Goal: Information Seeking & Learning: Find specific page/section

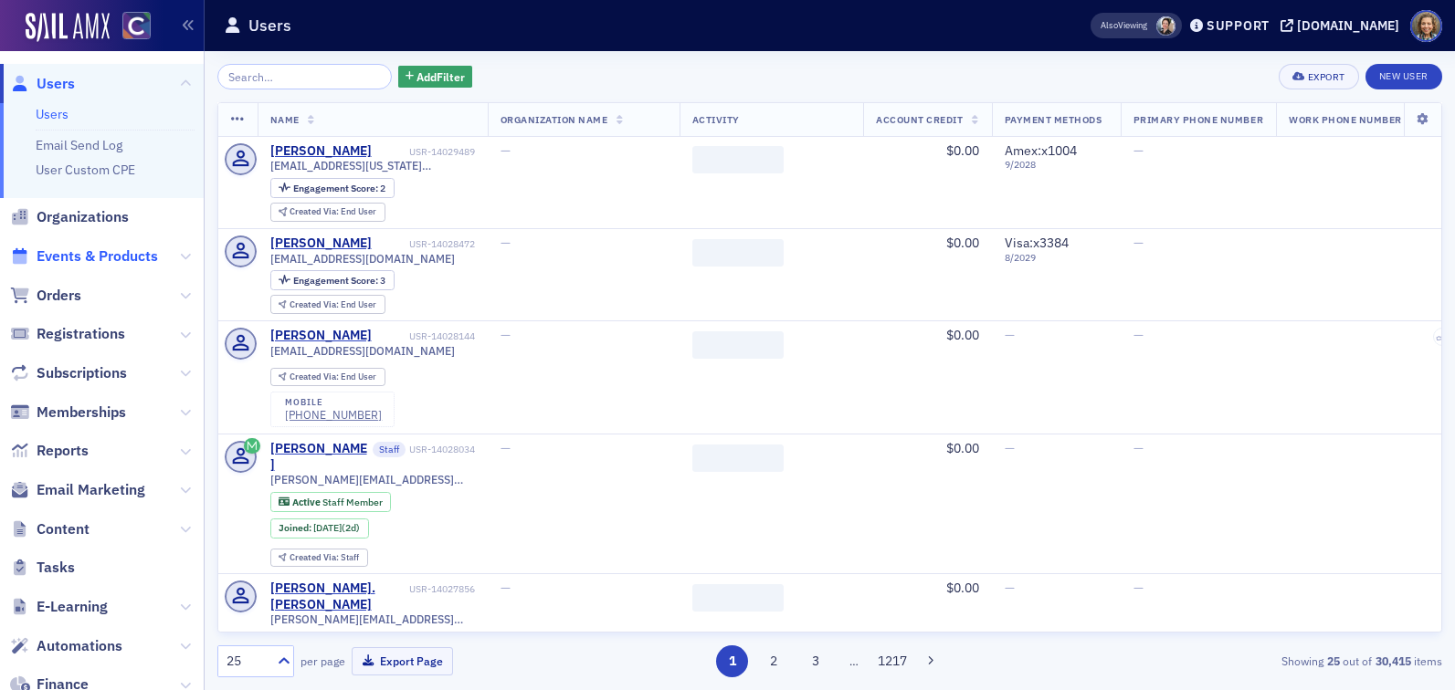
click at [100, 254] on span "Events & Products" at bounding box center [97, 257] width 121 height 20
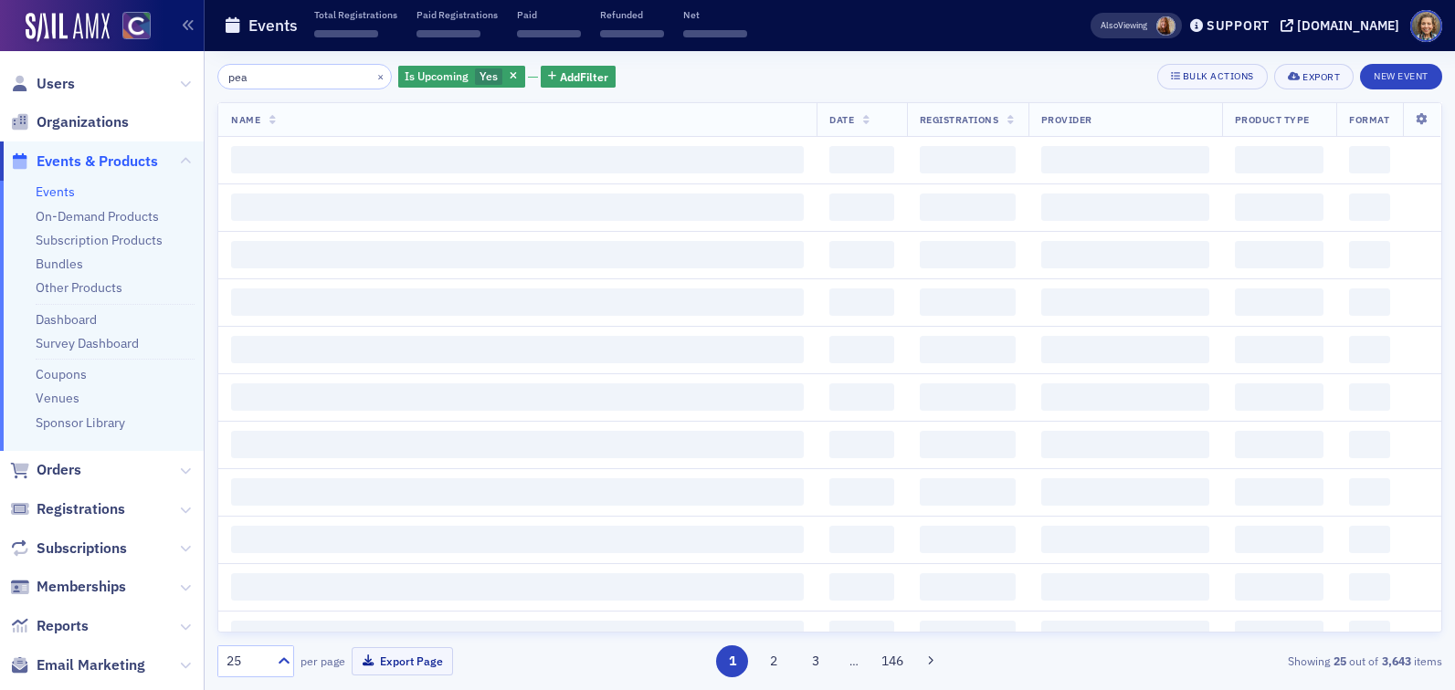
type input "peak"
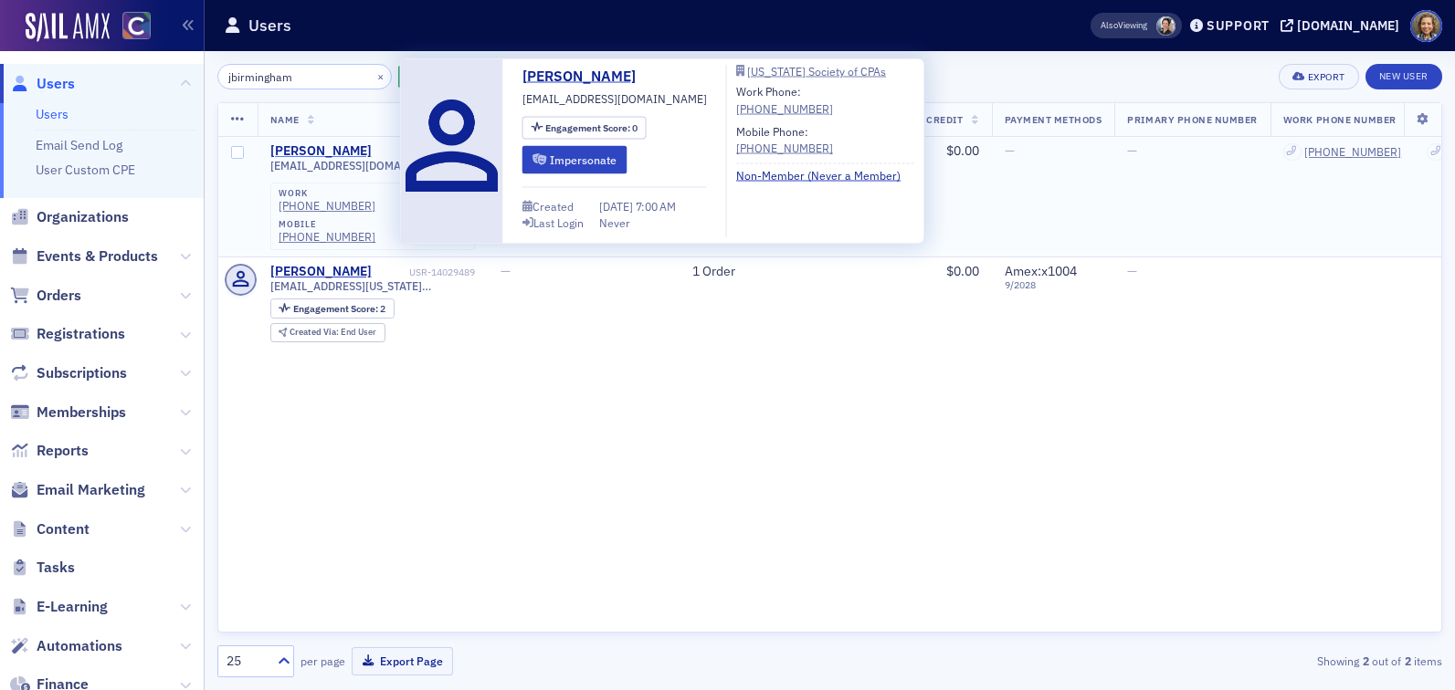
type input "jbirmingham"
click at [342, 147] on div "Jeannine Birmingham" at bounding box center [320, 151] width 101 height 16
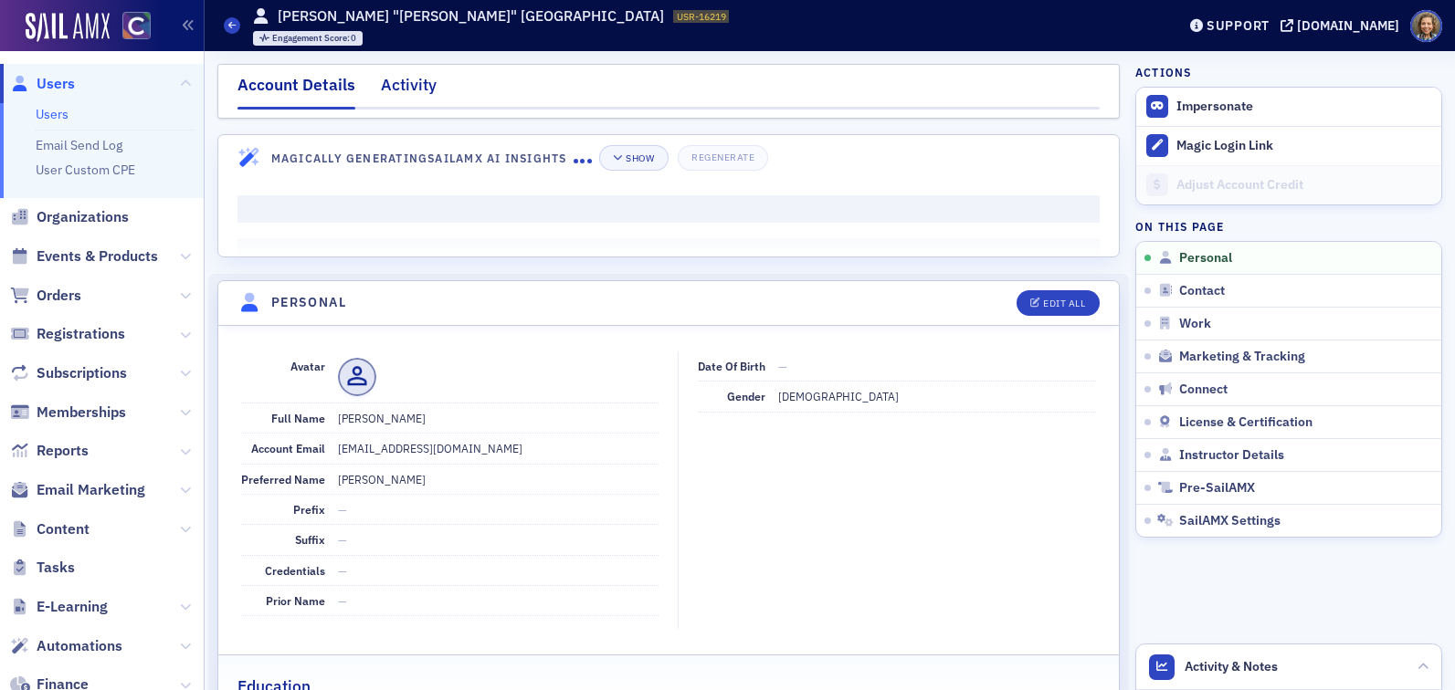
click at [405, 79] on div "Activity" at bounding box center [409, 90] width 56 height 34
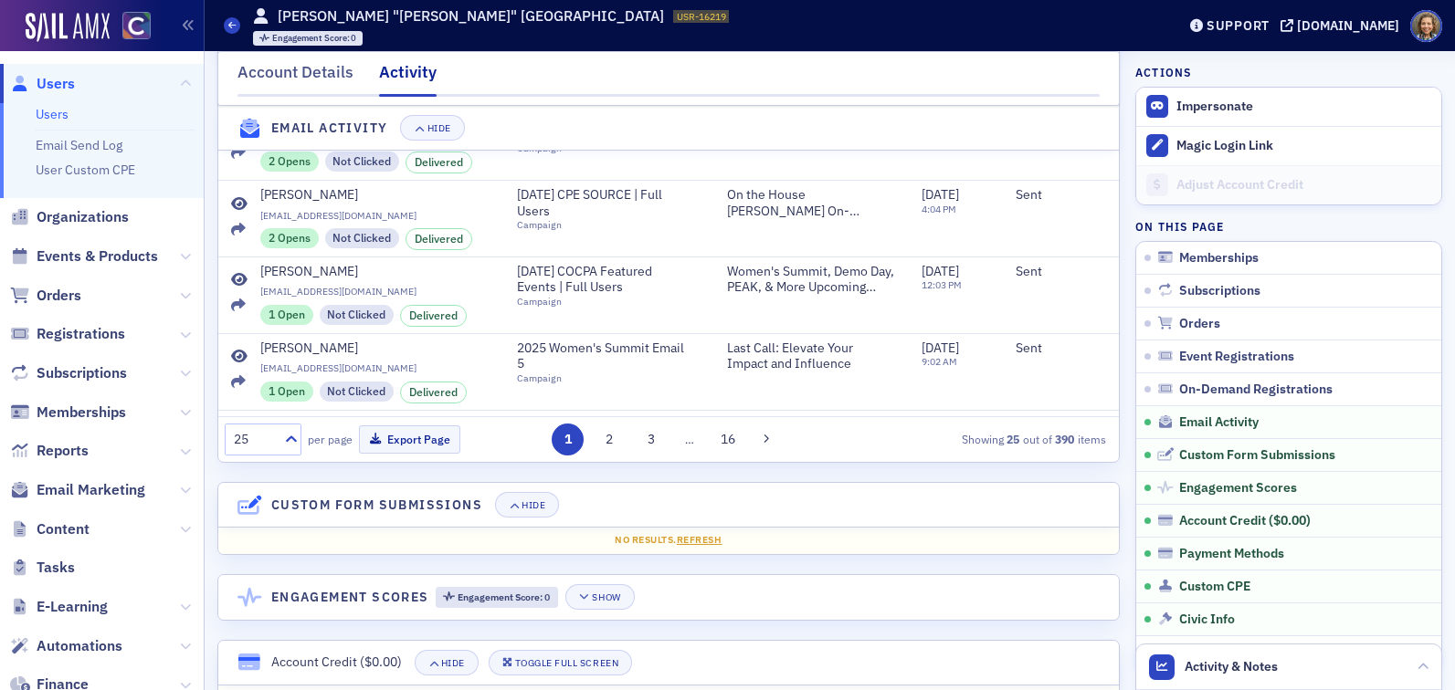
scroll to position [1131, 0]
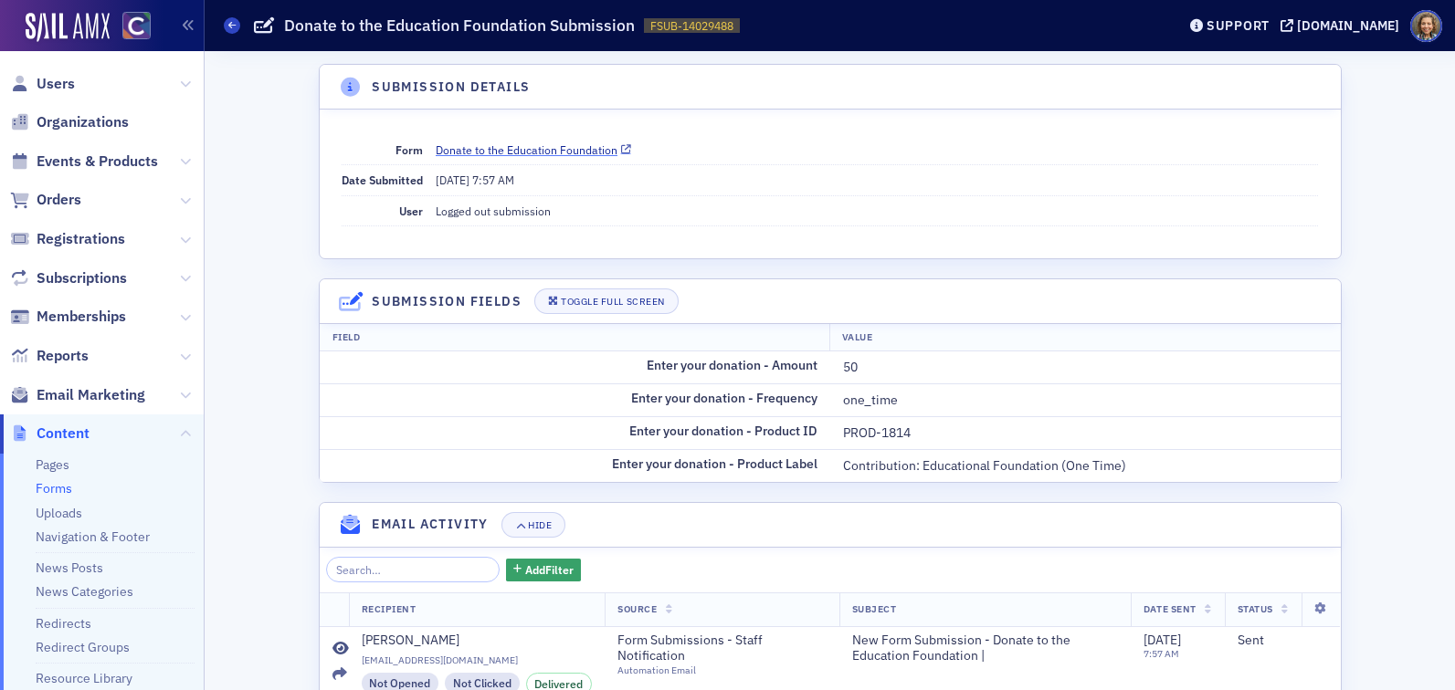
click at [561, 147] on link "Donate to the Education Foundation" at bounding box center [533, 150] width 195 height 16
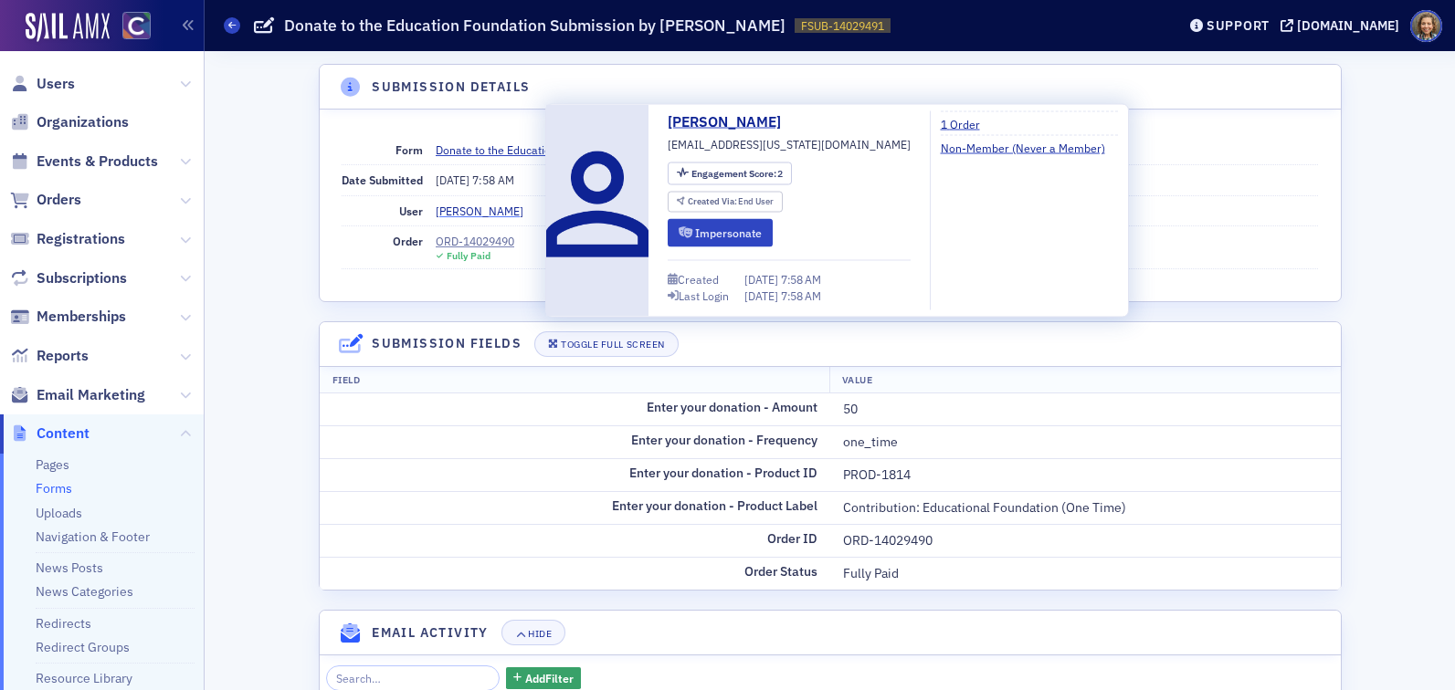
click at [518, 210] on div "Jeannine Birmingham" at bounding box center [480, 211] width 88 height 16
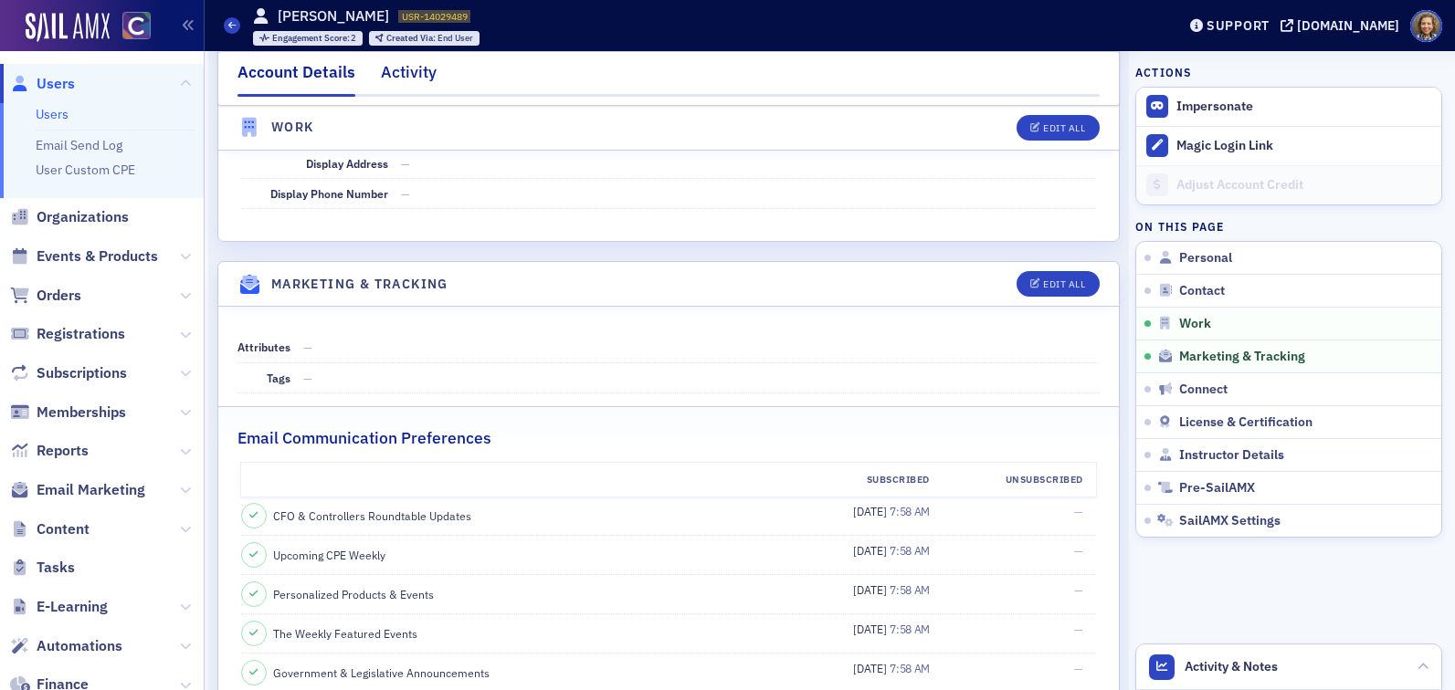
click at [395, 80] on div "Activity" at bounding box center [409, 77] width 56 height 34
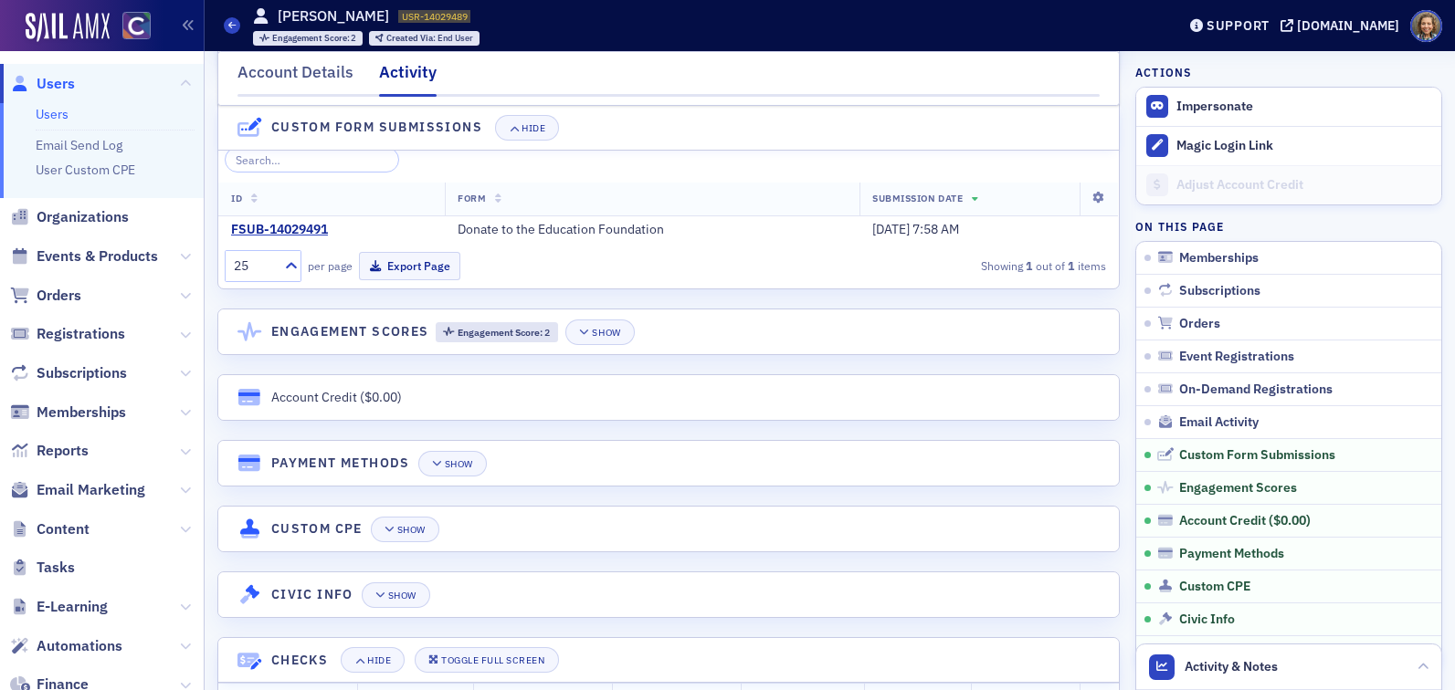
scroll to position [1046, 0]
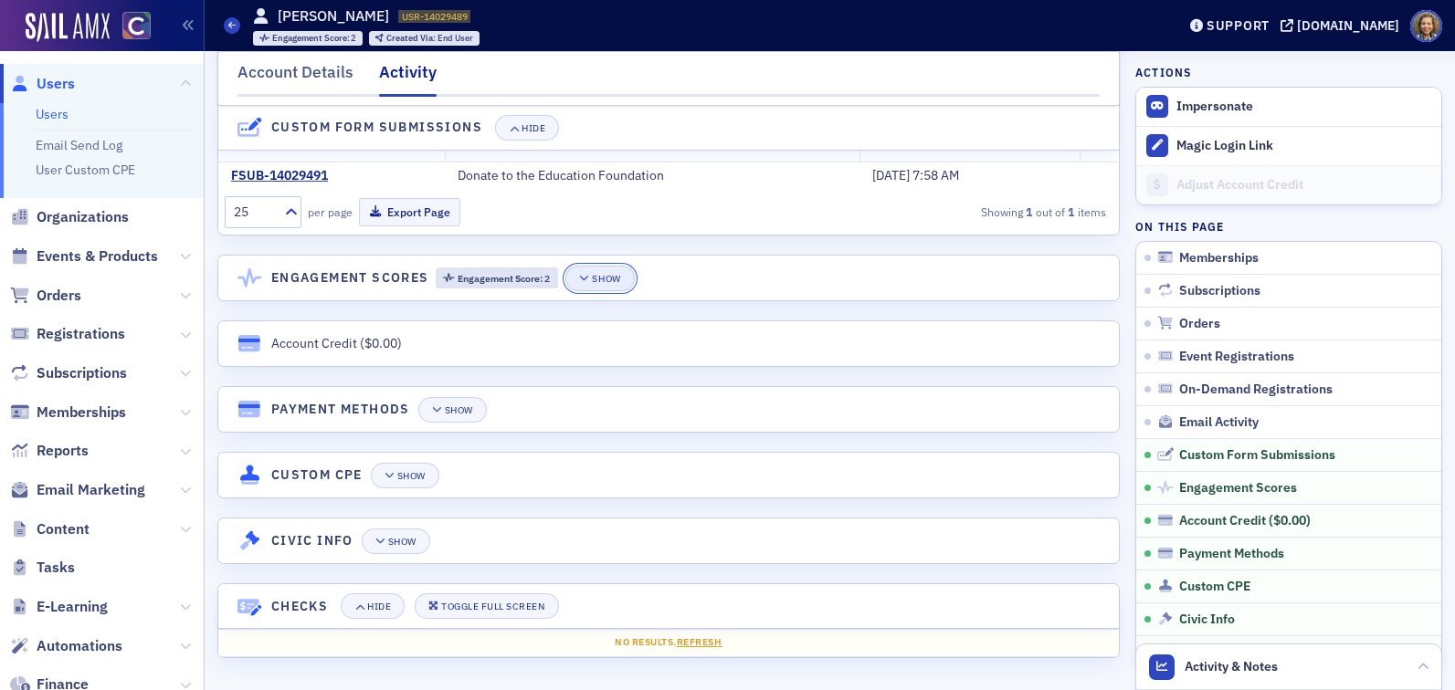
click at [590, 282] on icon "button" at bounding box center [584, 279] width 11 height 10
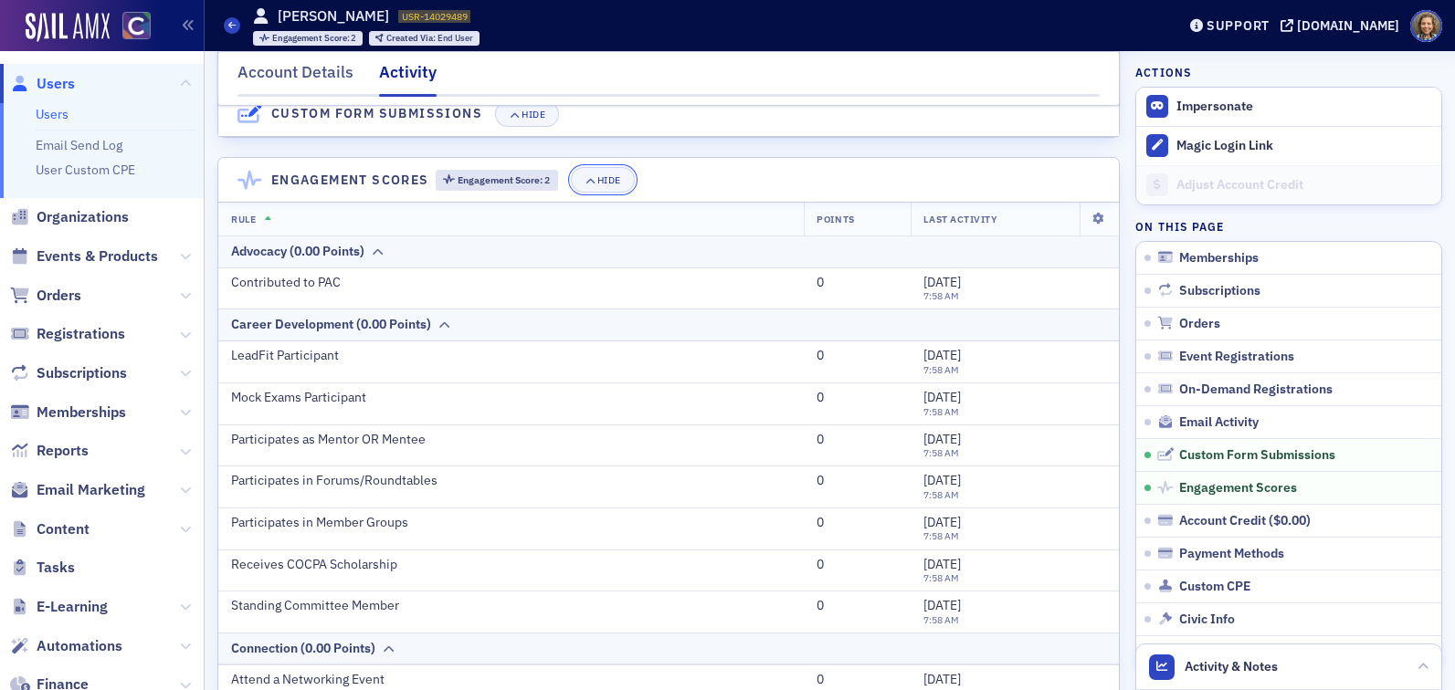
scroll to position [0, 0]
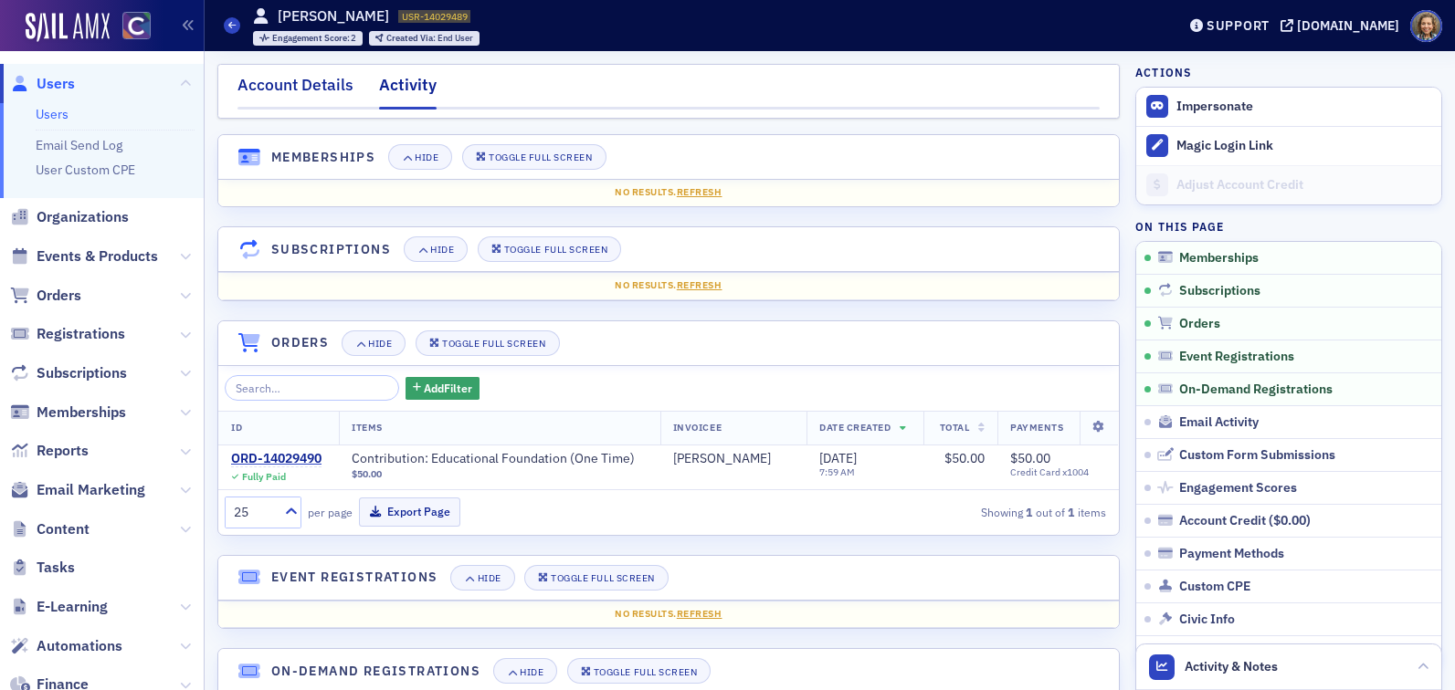
click at [289, 80] on div "Account Details" at bounding box center [295, 90] width 116 height 34
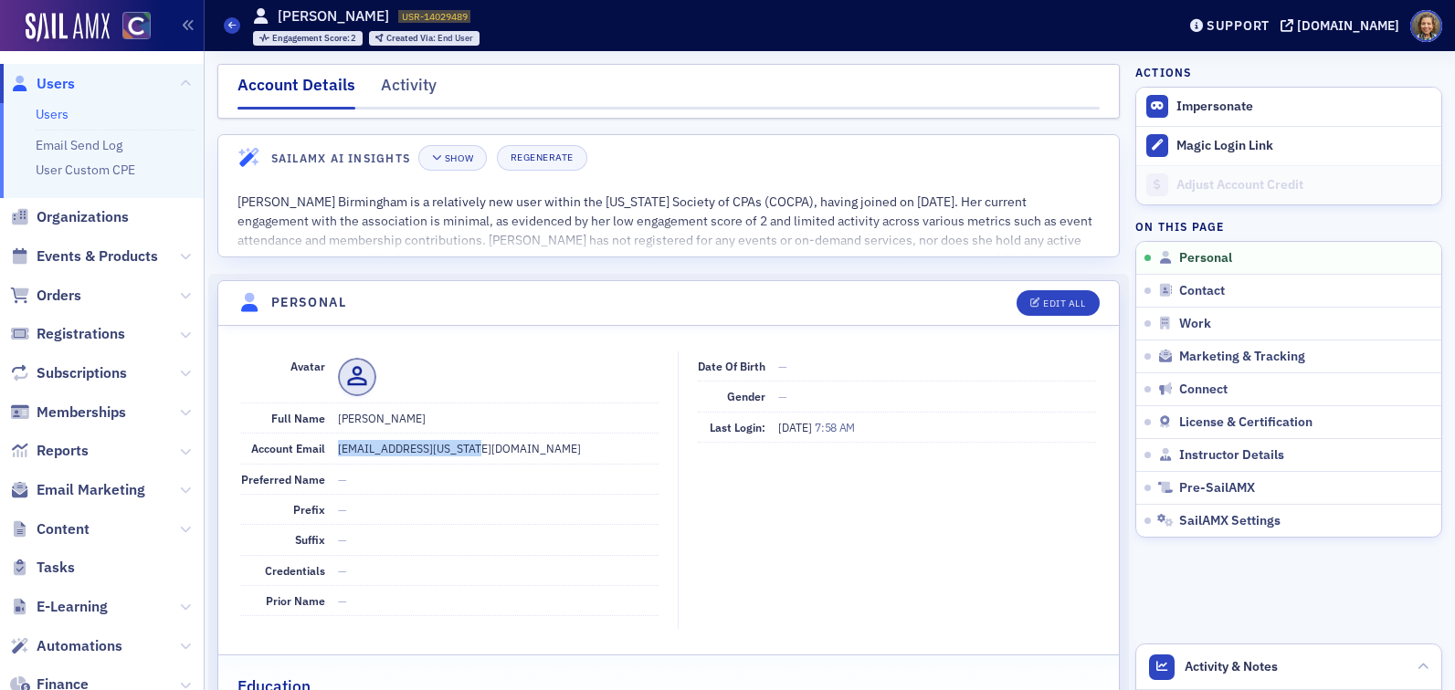
drag, startPoint x: 509, startPoint y: 447, endPoint x: 334, endPoint y: 448, distance: 174.4
click at [334, 448] on div "Account Email jbirmingham@alabama.cpa" at bounding box center [450, 449] width 418 height 30
copy dd "[EMAIL_ADDRESS][US_STATE][DOMAIN_NAME]"
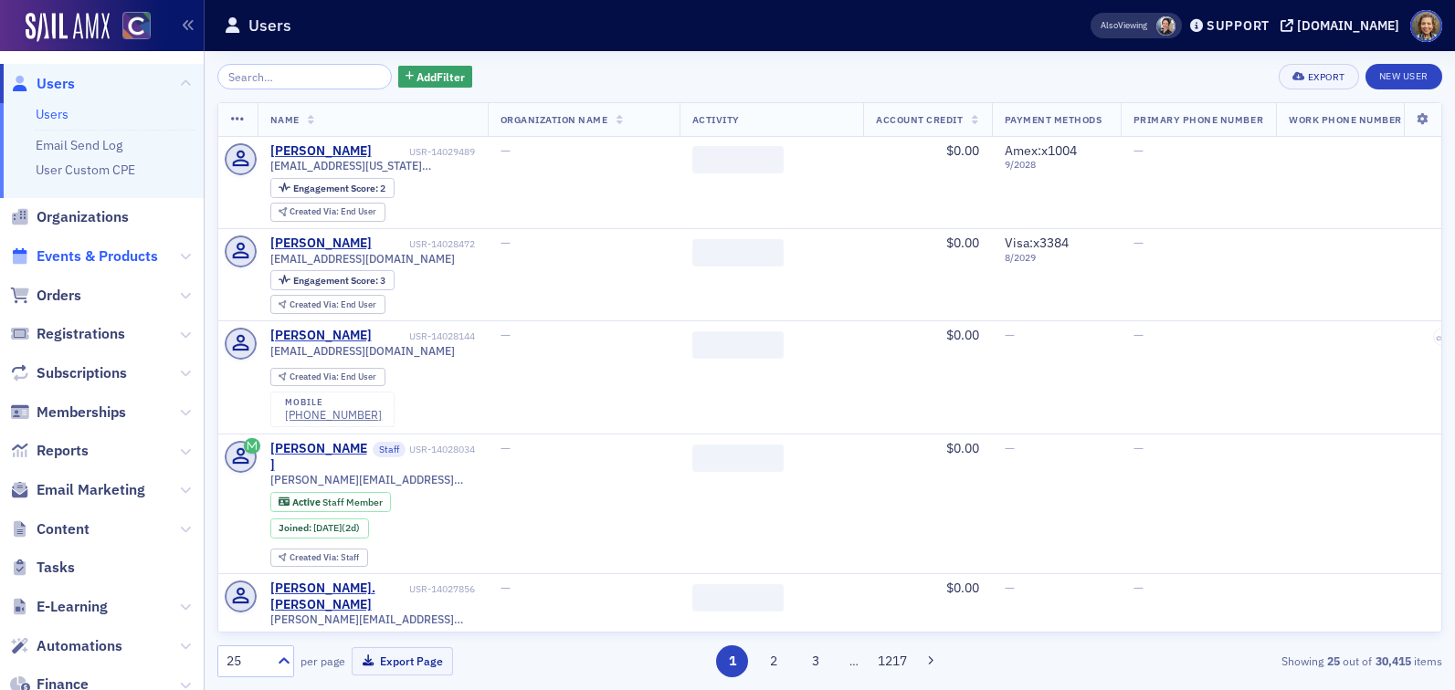
click at [99, 255] on span "Events & Products" at bounding box center [97, 257] width 121 height 20
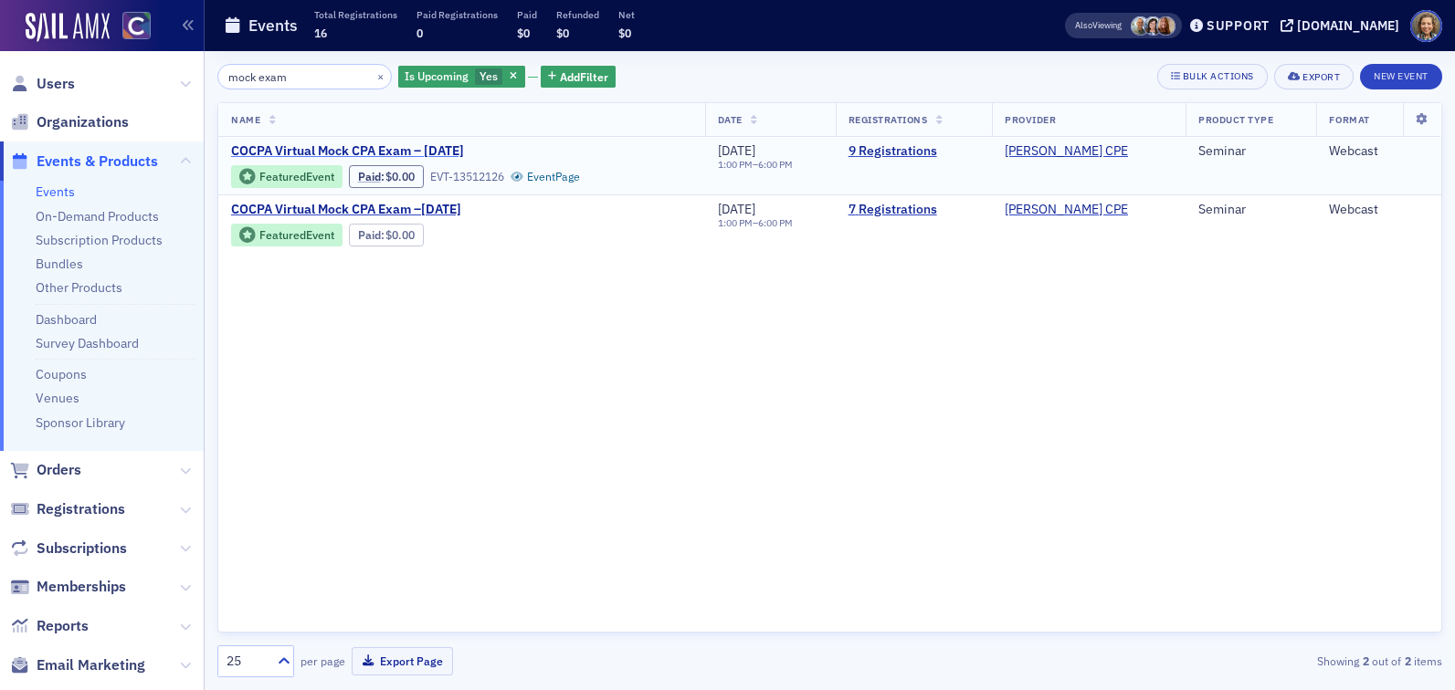
type input "mock exam"
click at [476, 151] on span "COCPA Virtual Mock CPA Exam – October, 2025" at bounding box center [384, 151] width 307 height 16
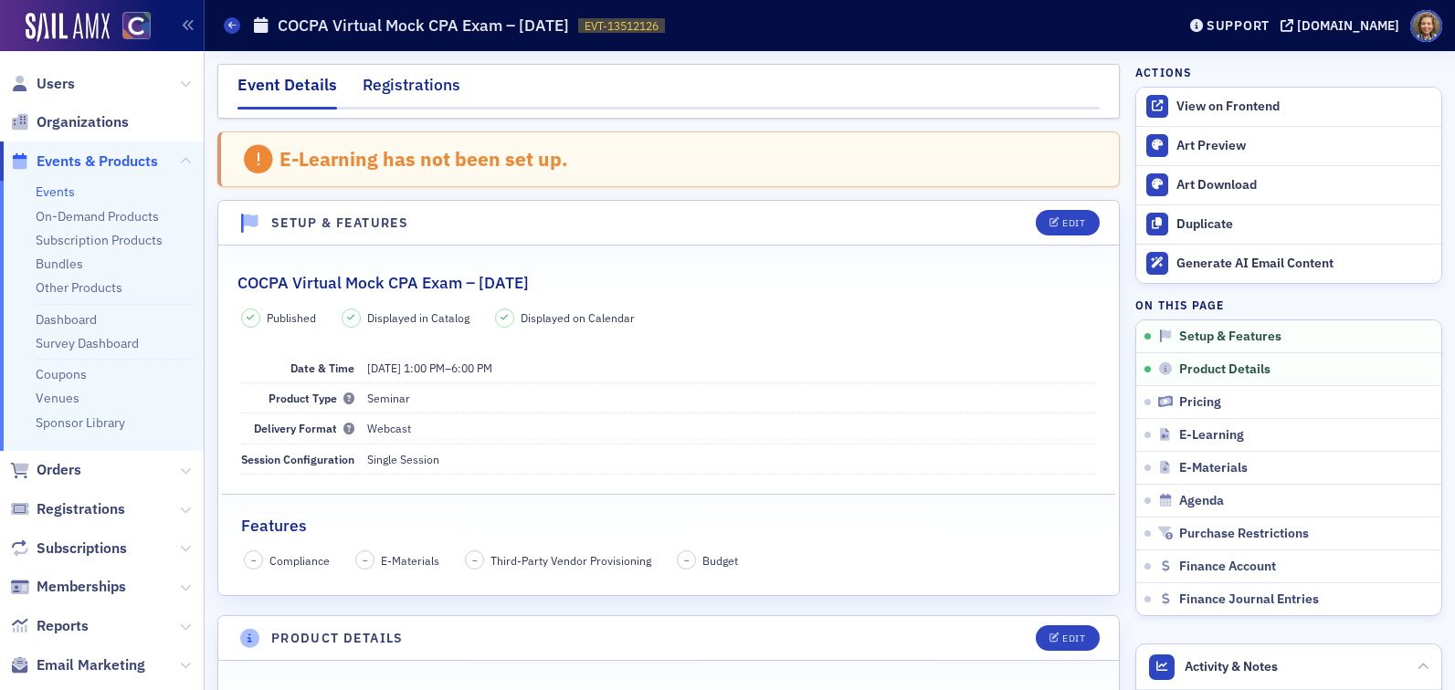
click at [401, 86] on div "Registrations" at bounding box center [412, 90] width 98 height 34
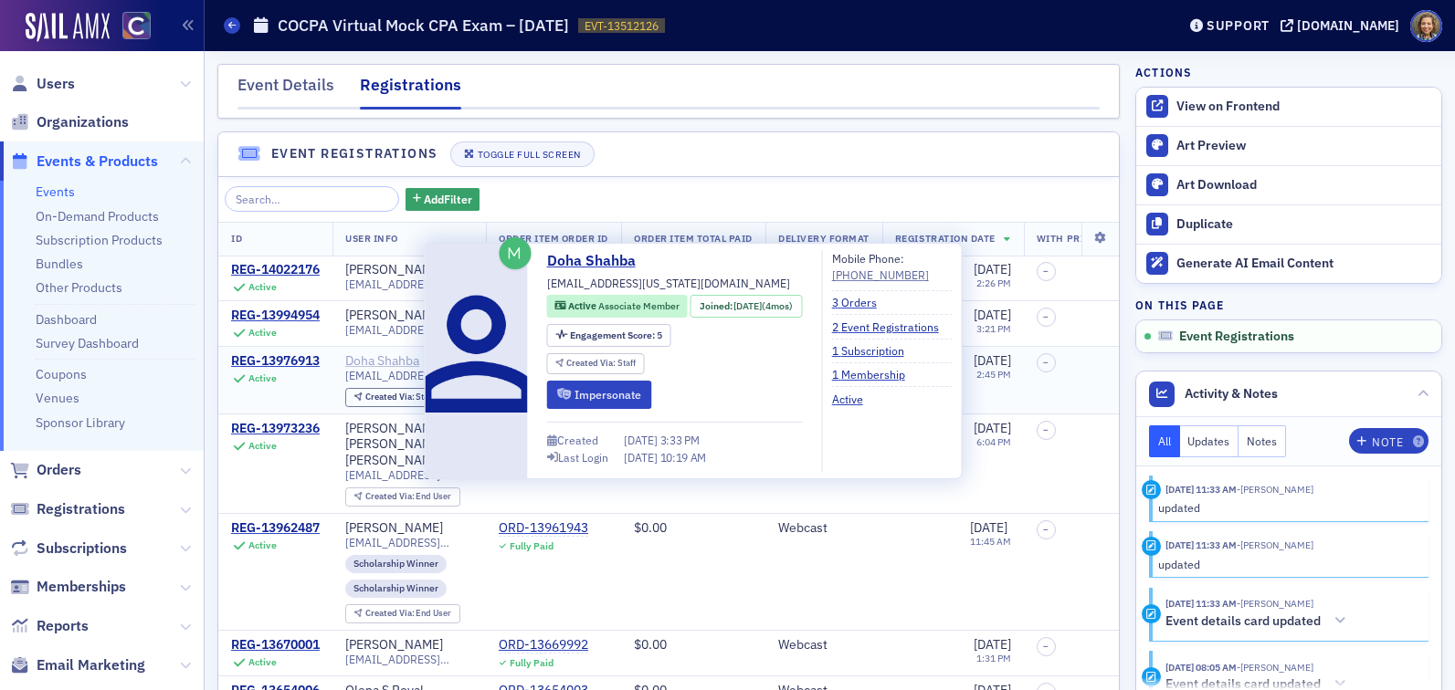
click at [394, 364] on div "Doha Shahba" at bounding box center [382, 361] width 74 height 16
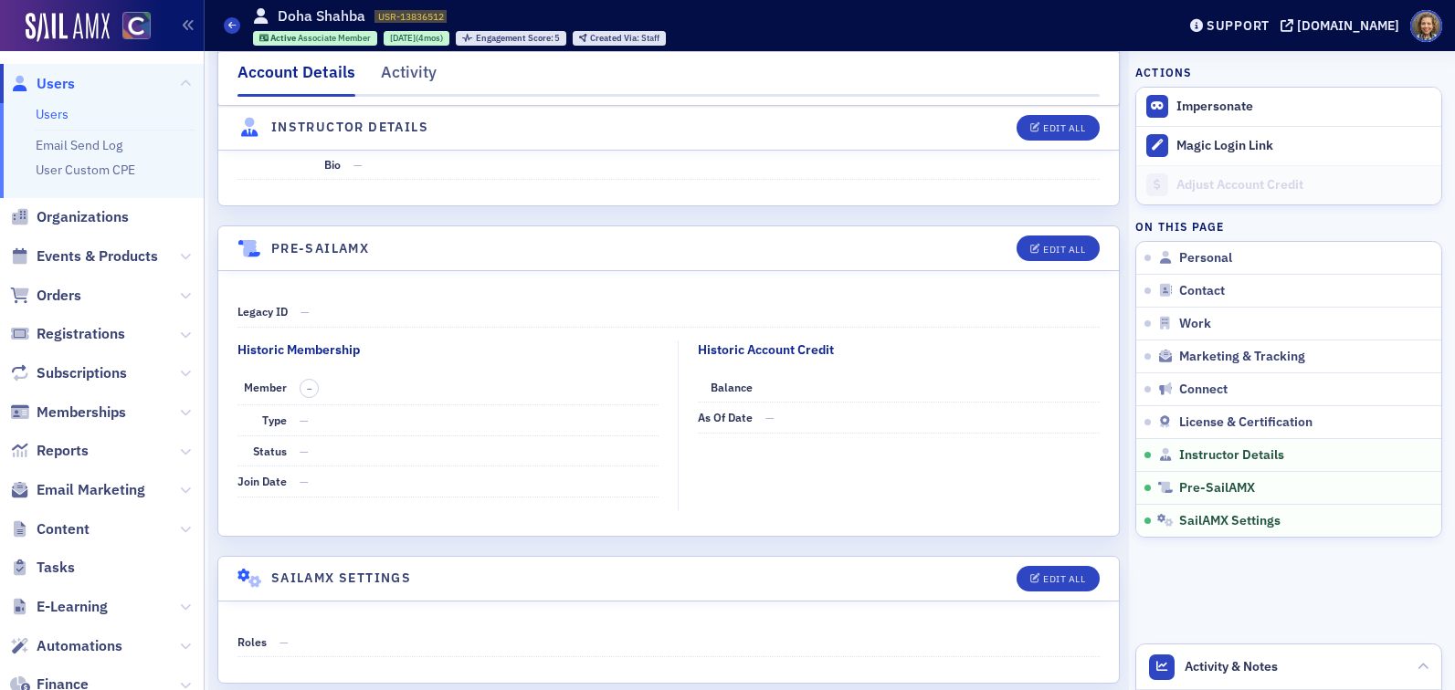
scroll to position [3824, 0]
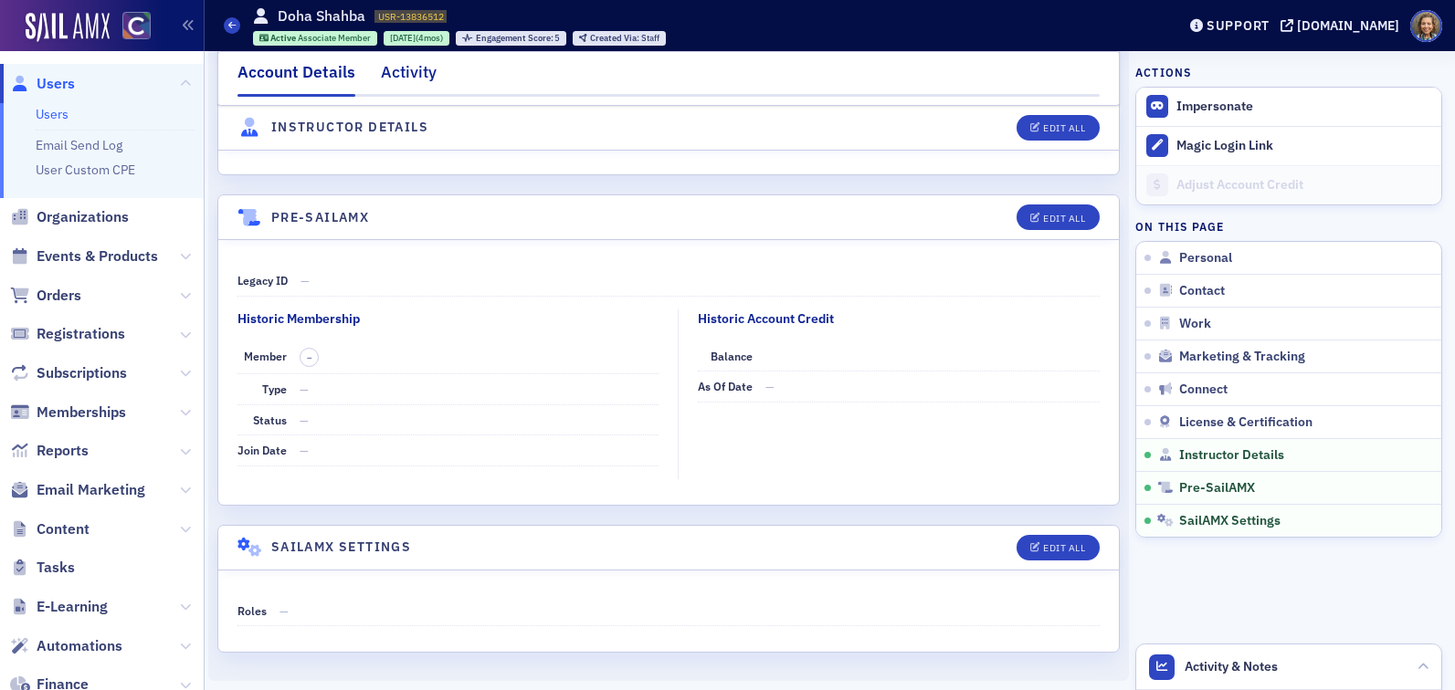
click at [413, 68] on div "Activity" at bounding box center [409, 77] width 56 height 34
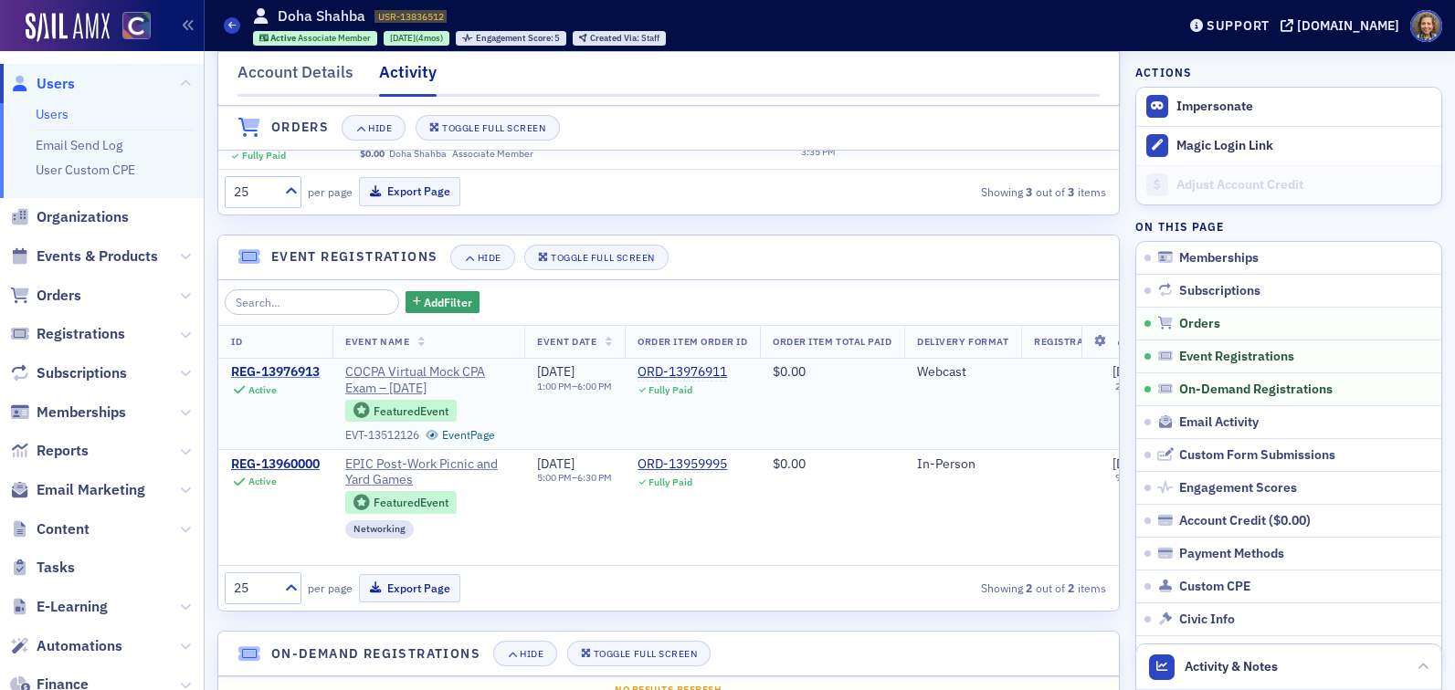
click at [299, 372] on div "REG-13976913" at bounding box center [275, 372] width 89 height 16
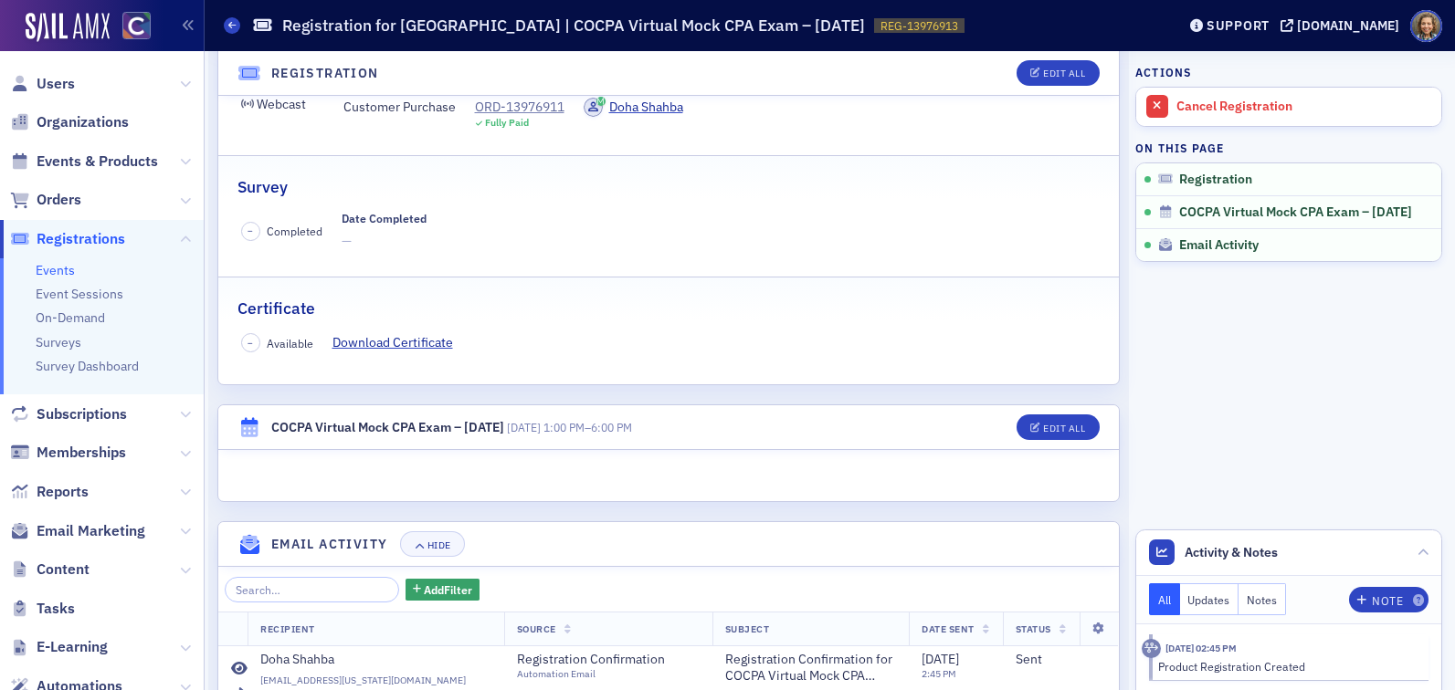
scroll to position [353, 0]
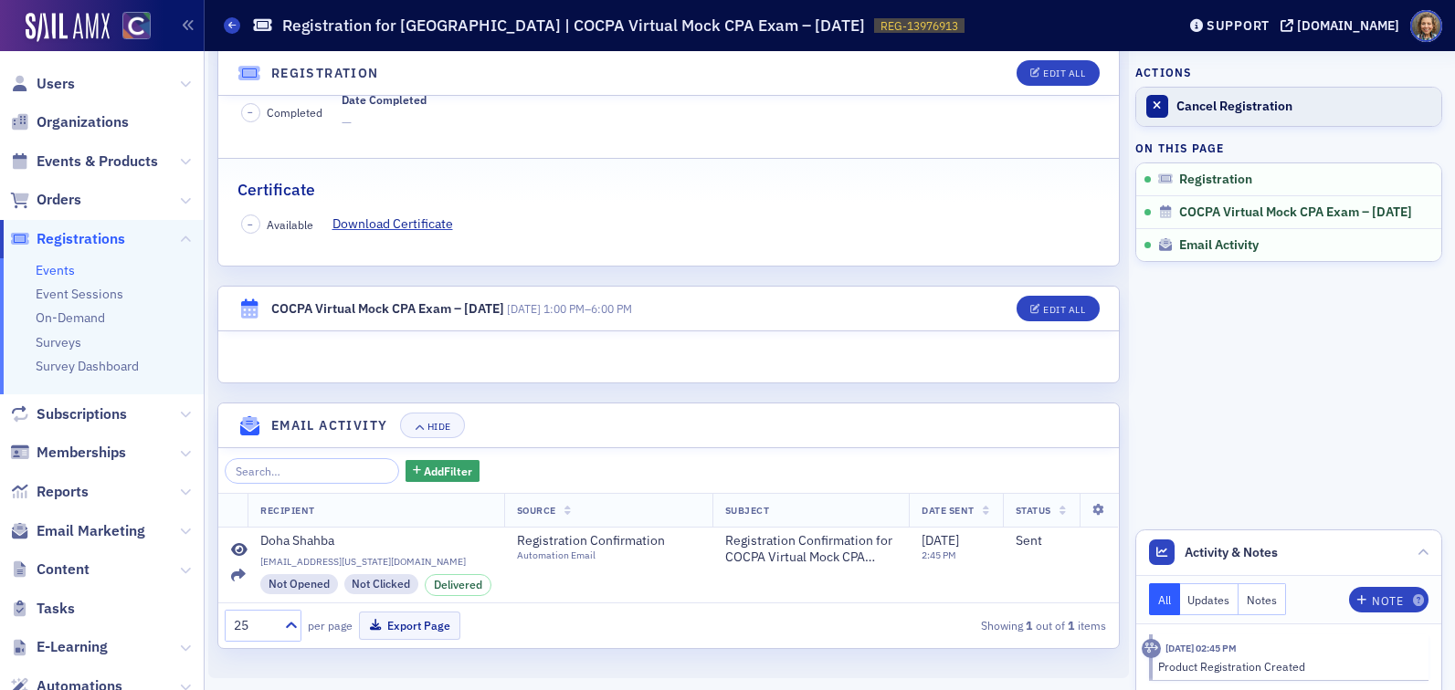
click at [1246, 110] on div "Cancel Registration" at bounding box center [1304, 107] width 256 height 16
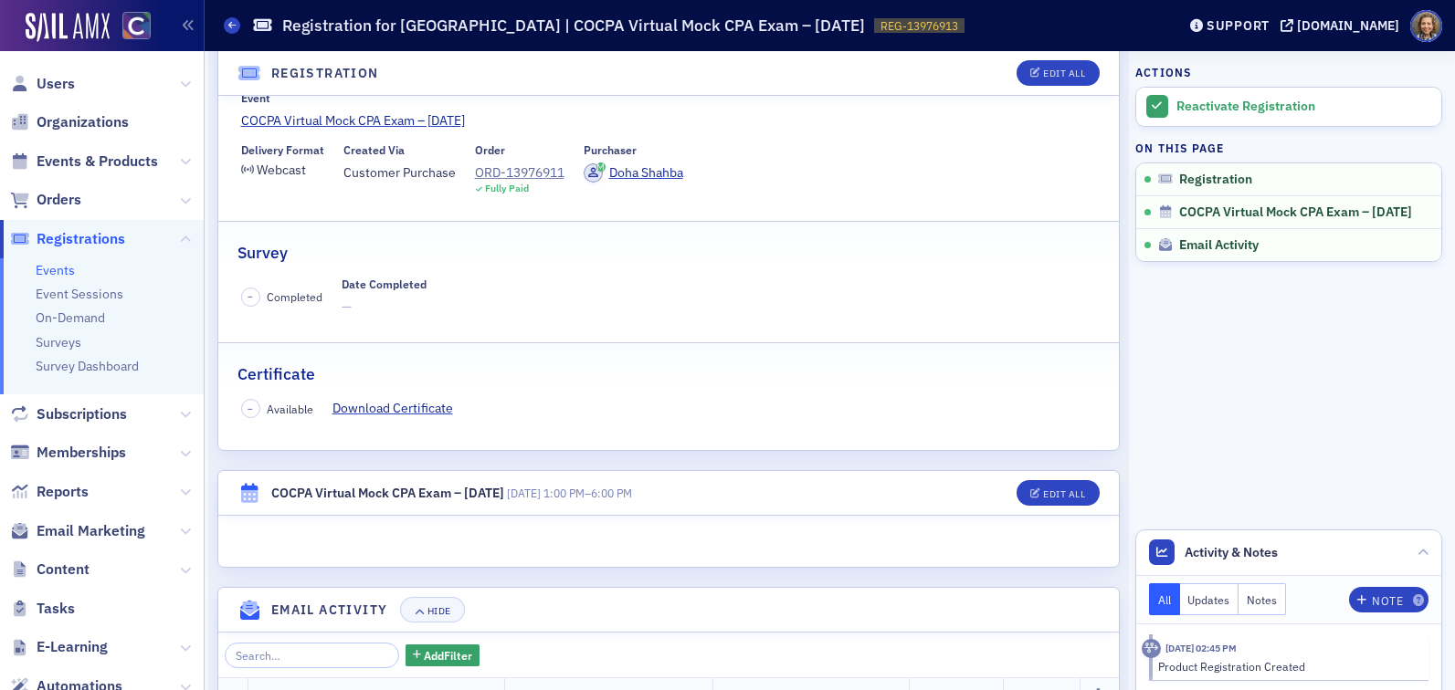
scroll to position [0, 0]
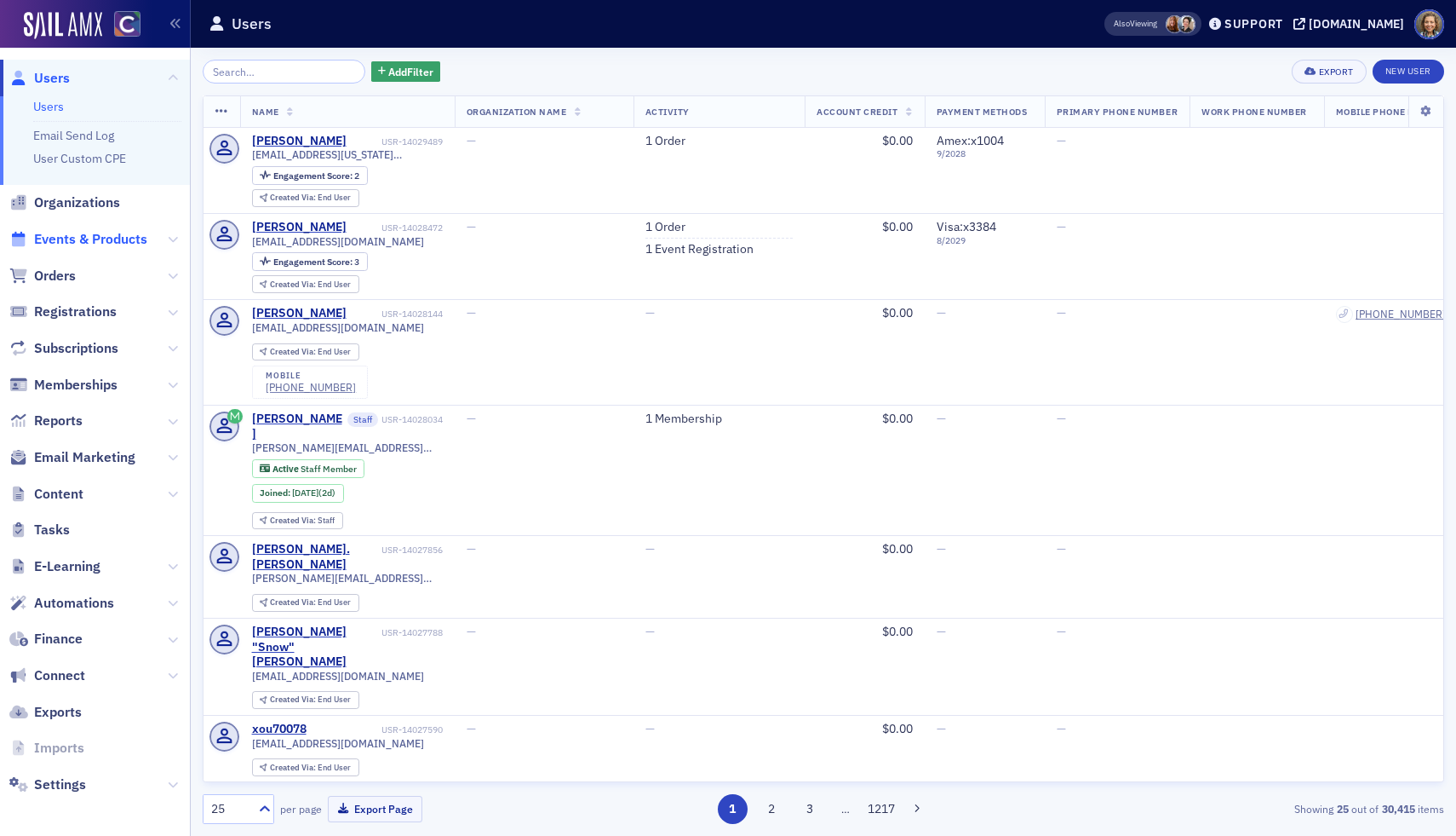
click at [94, 237] on span "Events & Products" at bounding box center [90, 240] width 113 height 19
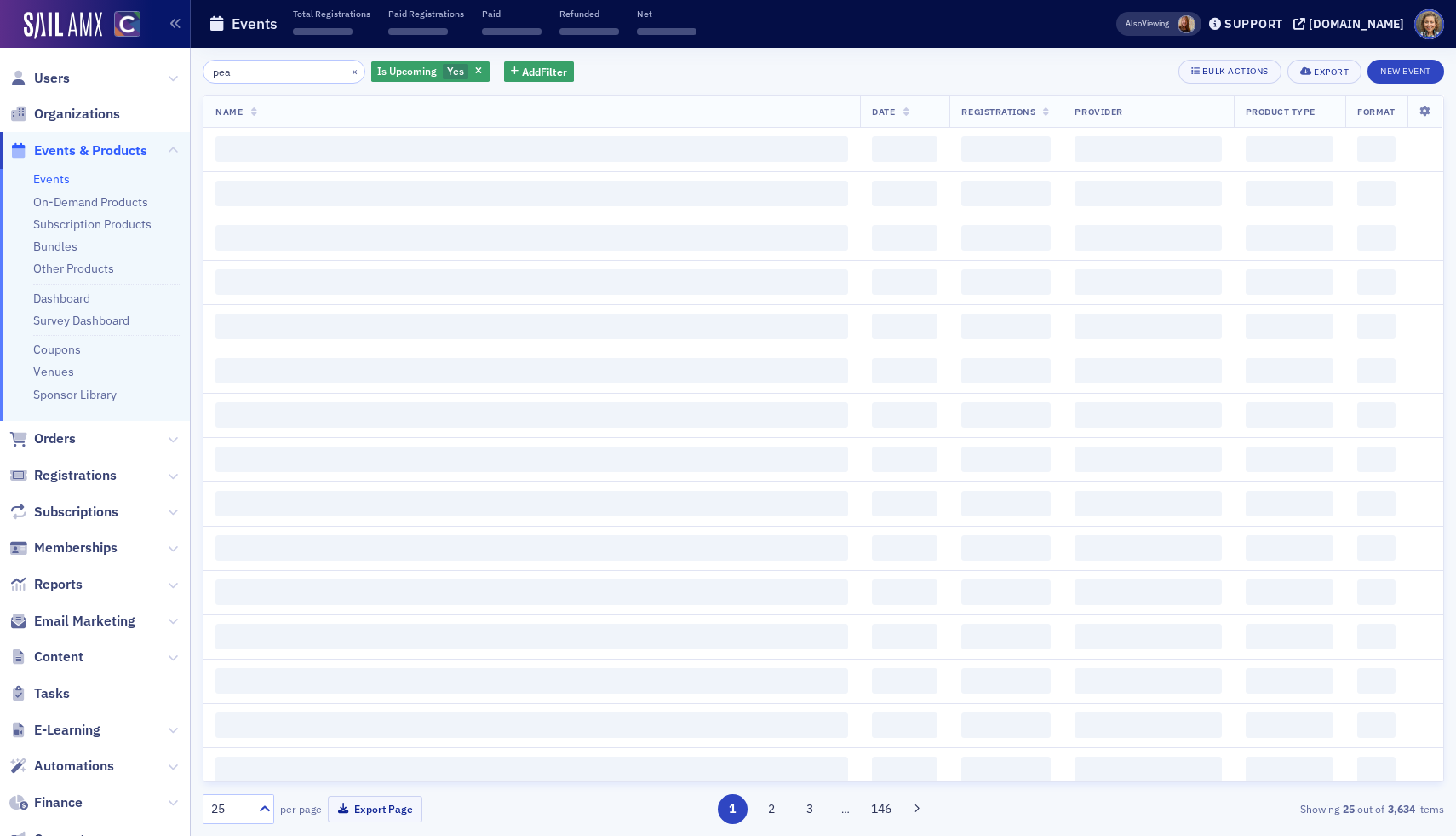
type input "peak"
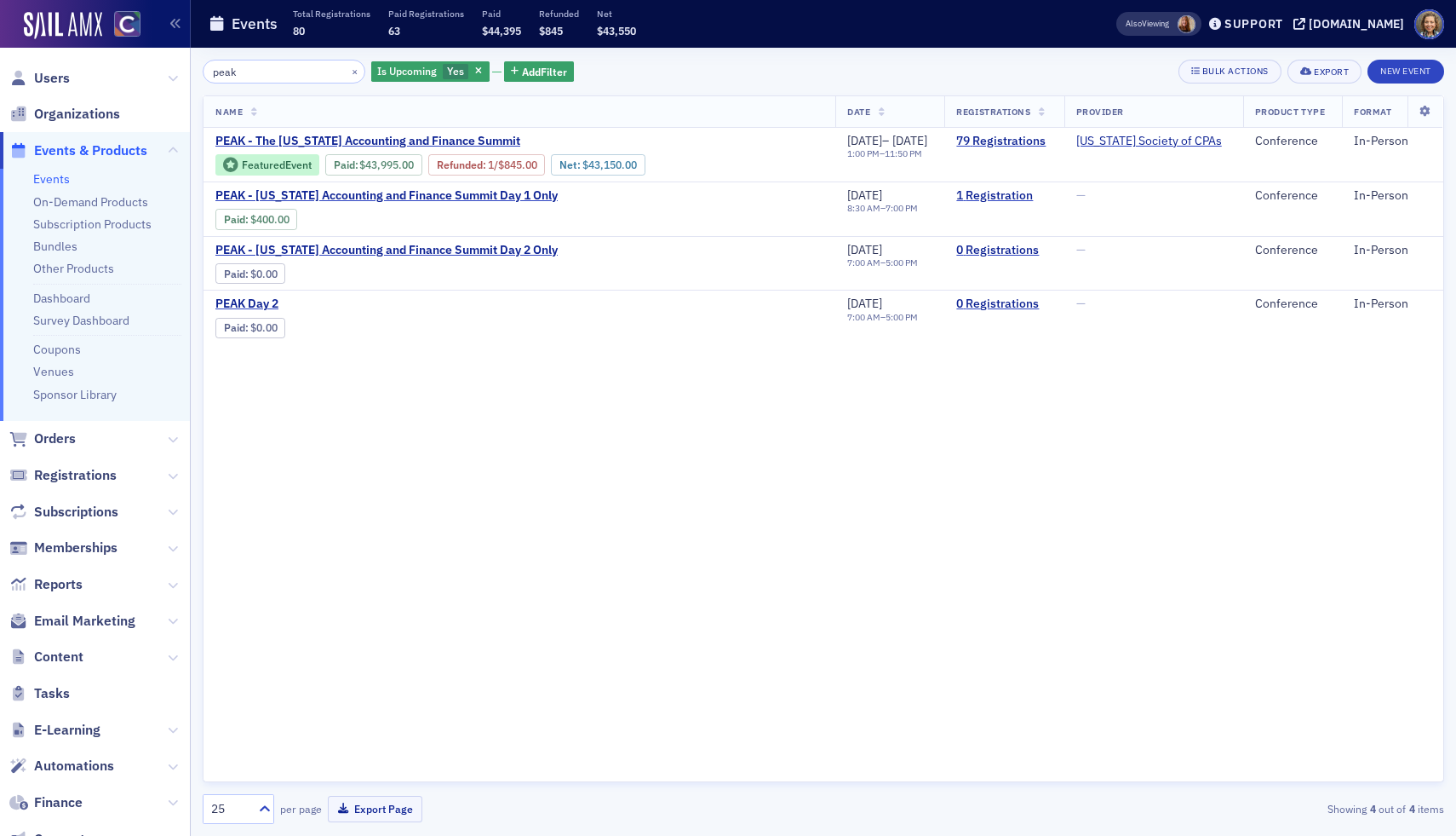
drag, startPoint x: 256, startPoint y: 68, endPoint x: 62, endPoint y: 55, distance: 194.4
click at [64, 59] on div "Users Organizations Events & Products Events On-Demand Products Subscription Pr…" at bounding box center [728, 418] width 1456 height 836
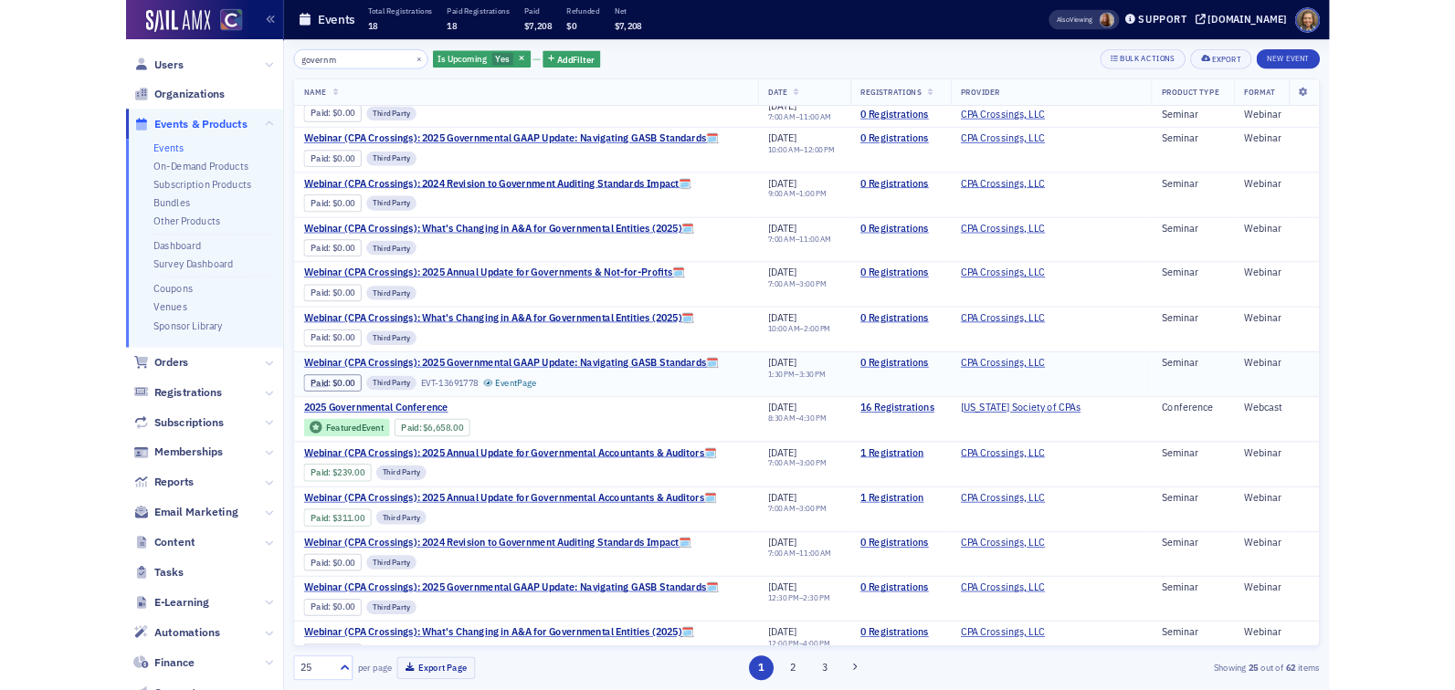
scroll to position [225, 0]
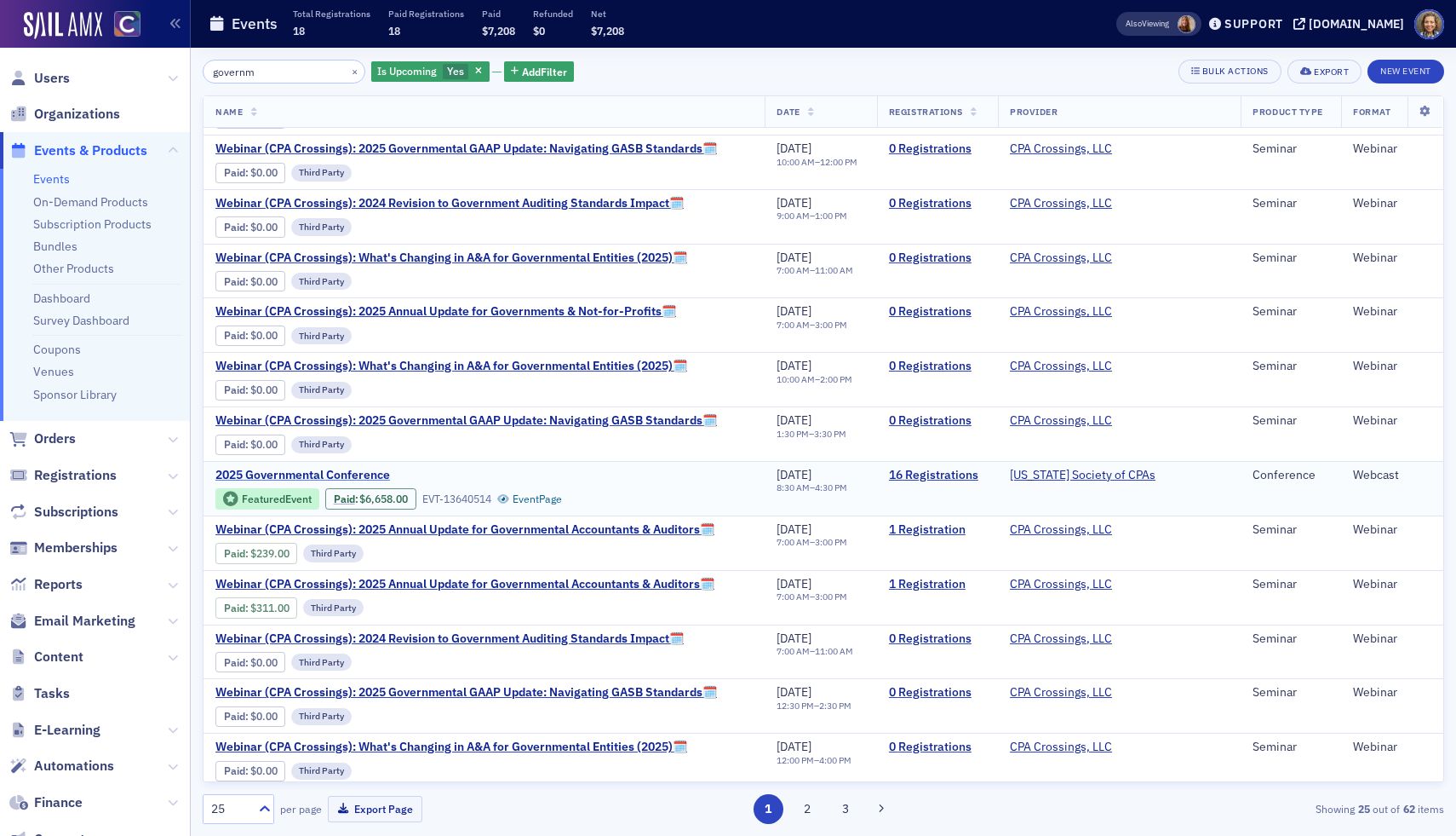
type input "governm"
click at [367, 470] on span "2025 Governmental Conference" at bounding box center [358, 475] width 286 height 15
